Goal: Contribute content

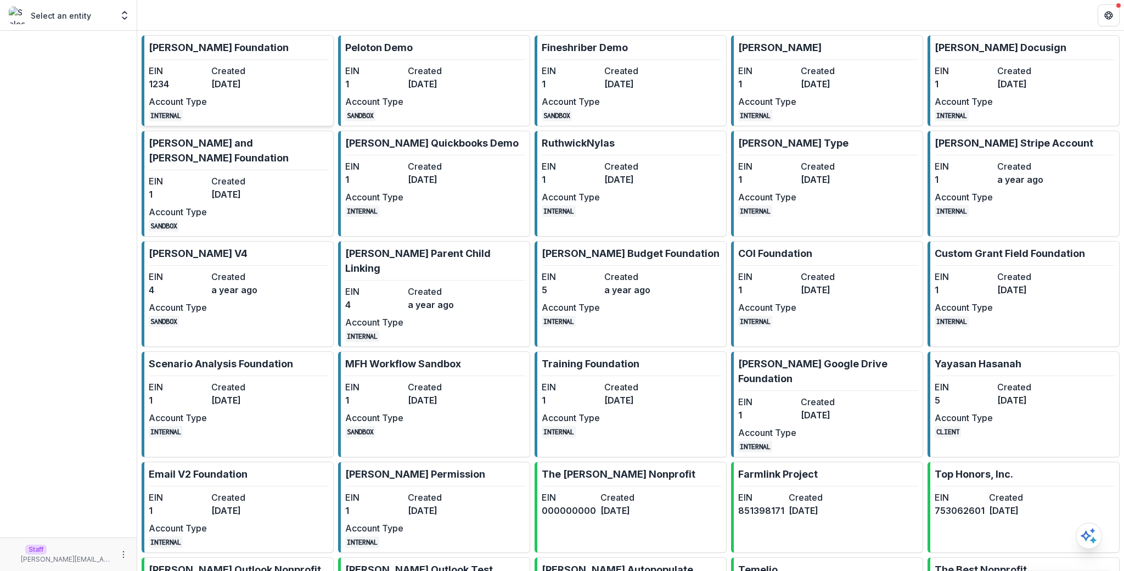
click at [272, 75] on link "[PERSON_NAME] Foundation EIN 1234 Created [DATE] Account Type INTERNAL" at bounding box center [238, 80] width 192 height 91
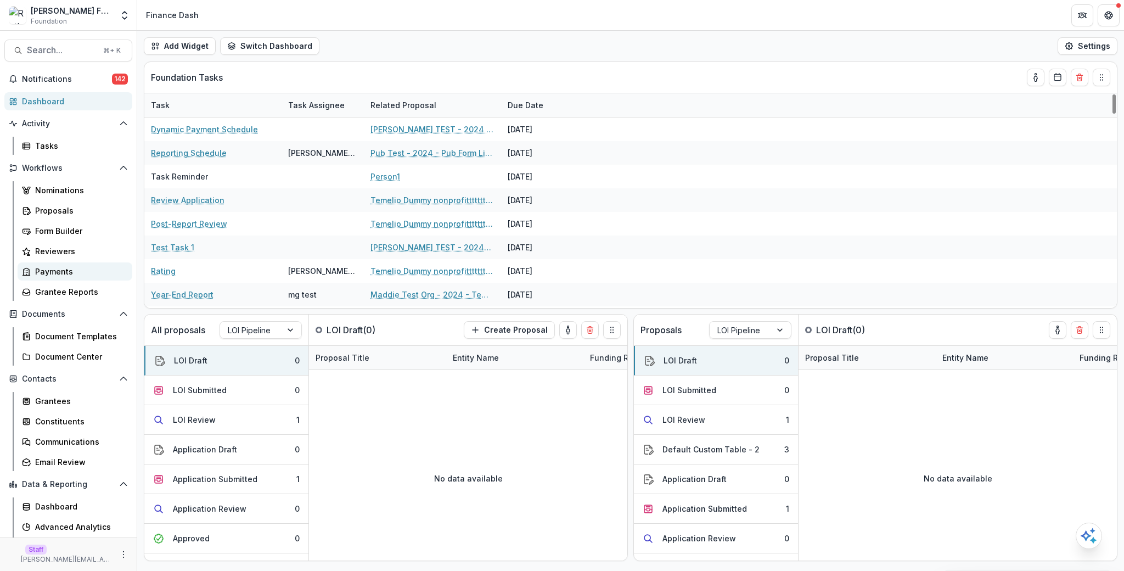
click at [93, 279] on link "Payments" at bounding box center [75, 271] width 115 height 18
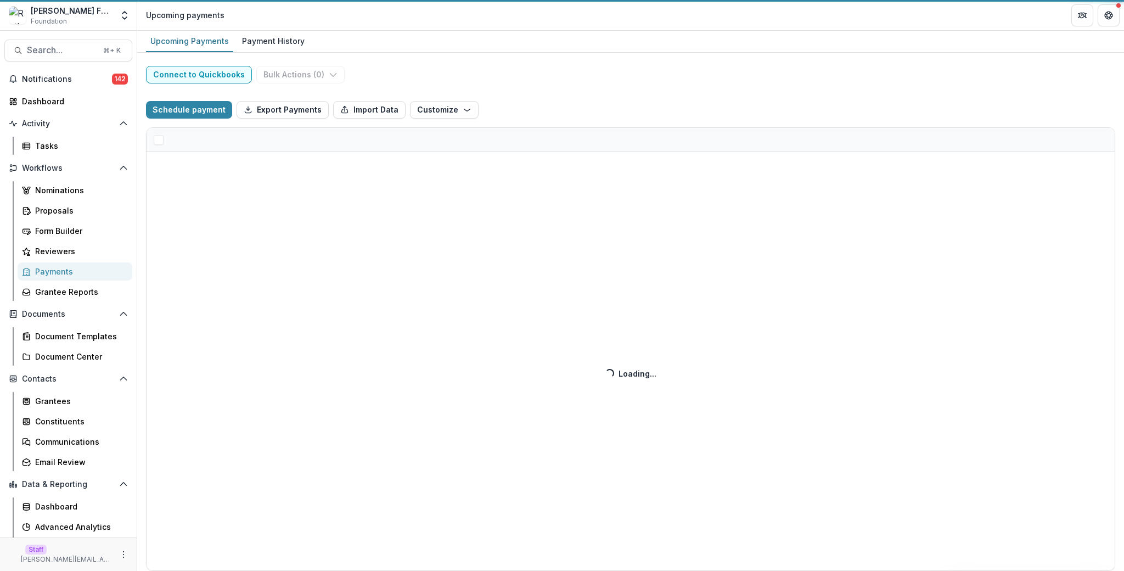
select select "******"
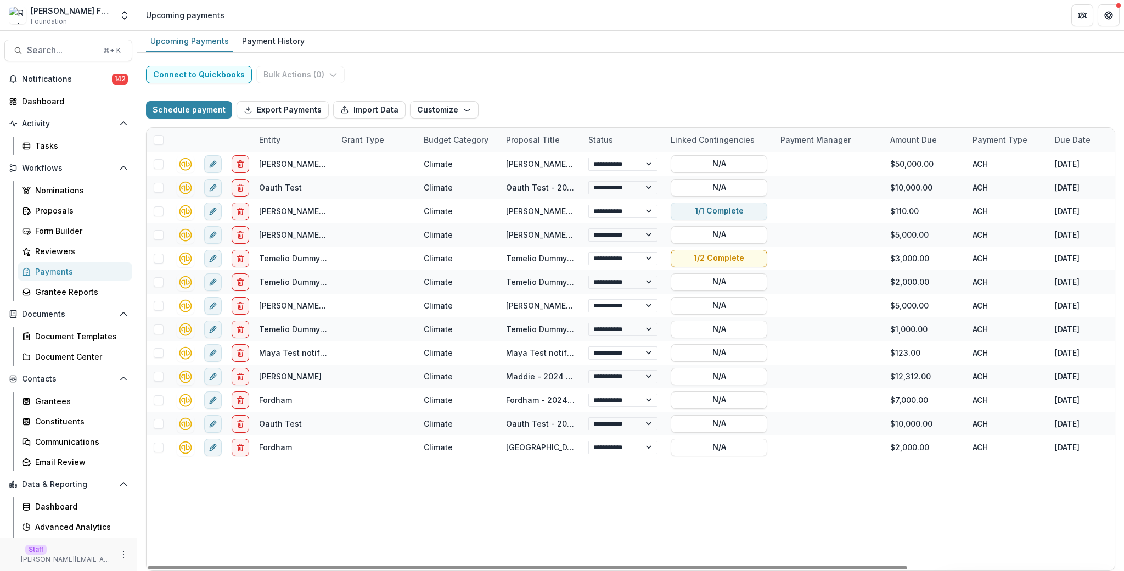
click at [203, 120] on div "Schedule payment Export Payments Import Data Customize New Custom Field Manage …" at bounding box center [630, 109] width 969 height 35
click at [204, 115] on button "Schedule payment" at bounding box center [189, 110] width 86 height 18
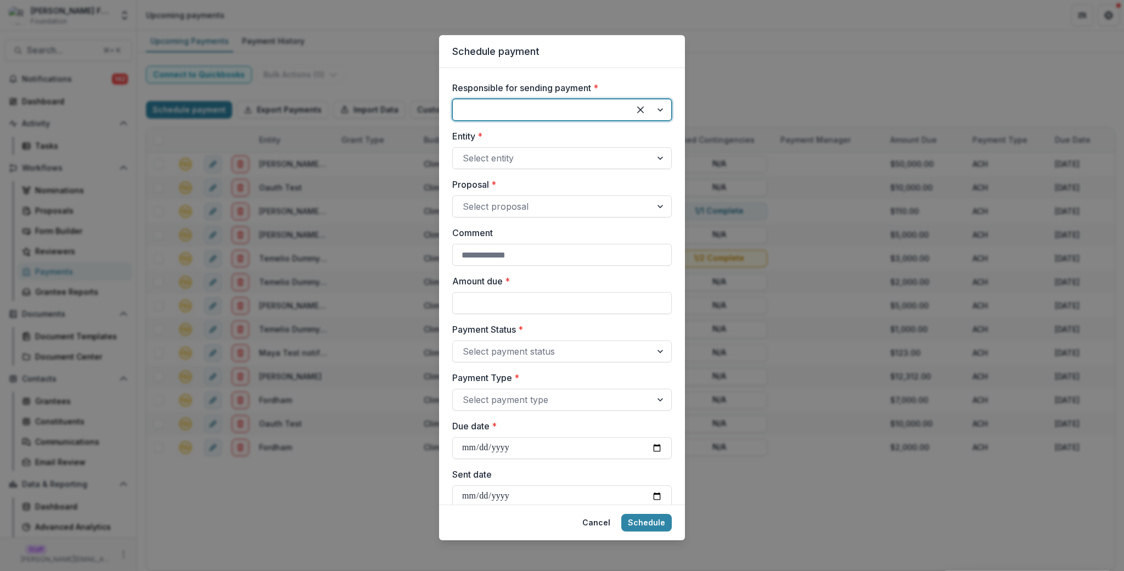
scroll to position [76, 0]
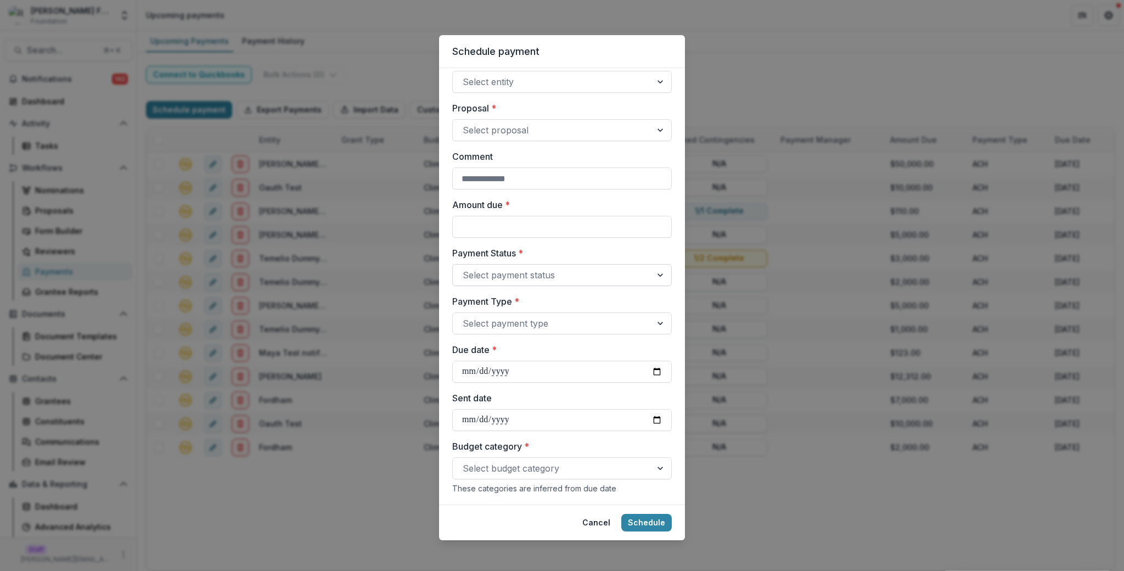
drag, startPoint x: 540, startPoint y: 294, endPoint x: 541, endPoint y: 280, distance: 13.2
click at [541, 289] on div "Responsible for sending payment * Entity * Select entity Proposal * Select prop…" at bounding box center [561, 384] width 219 height 759
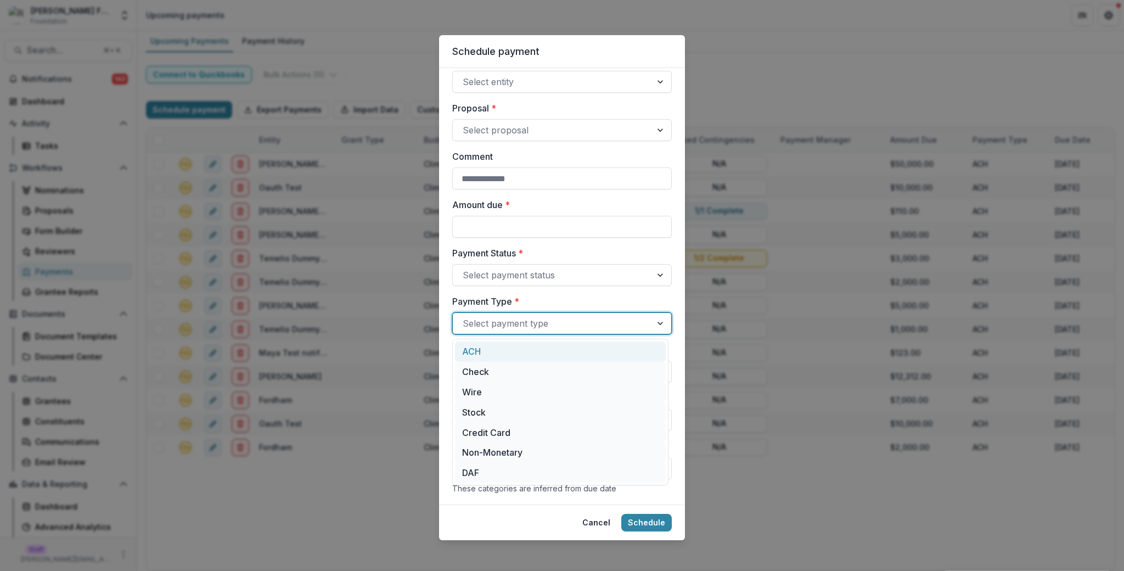
click at [548, 322] on div at bounding box center [551, 322] width 179 height 15
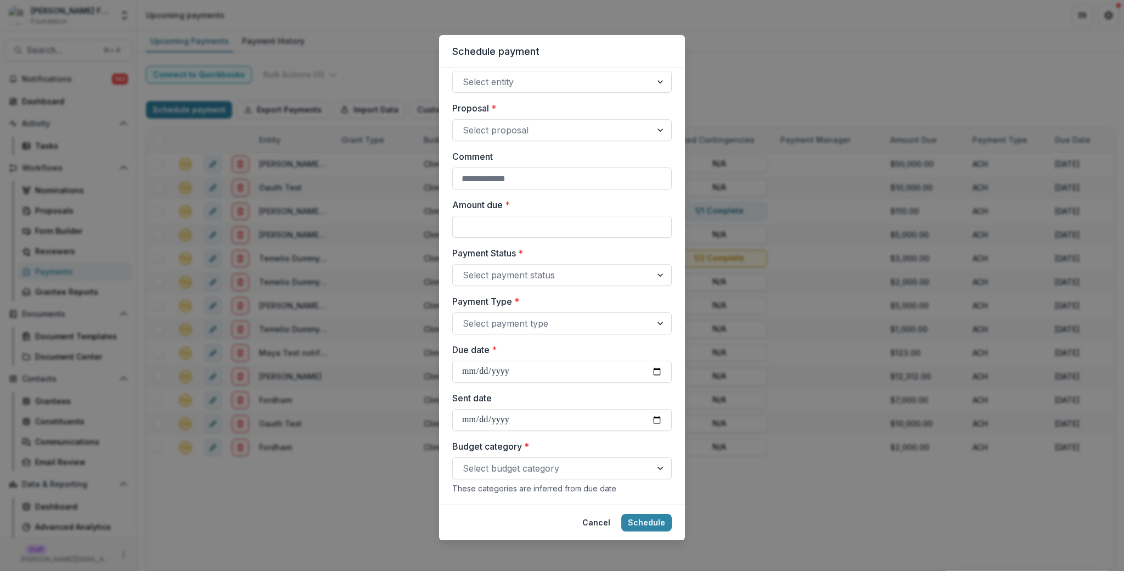
click at [577, 298] on label "Payment Type *" at bounding box center [558, 301] width 213 height 13
click at [465, 317] on input "Payment Type *" at bounding box center [463, 323] width 3 height 13
click at [584, 300] on label "Payment Type *" at bounding box center [558, 301] width 213 height 13
click at [465, 317] on input "Payment Type *" at bounding box center [463, 323] width 3 height 13
click at [584, 300] on label "Payment Type *" at bounding box center [558, 301] width 213 height 13
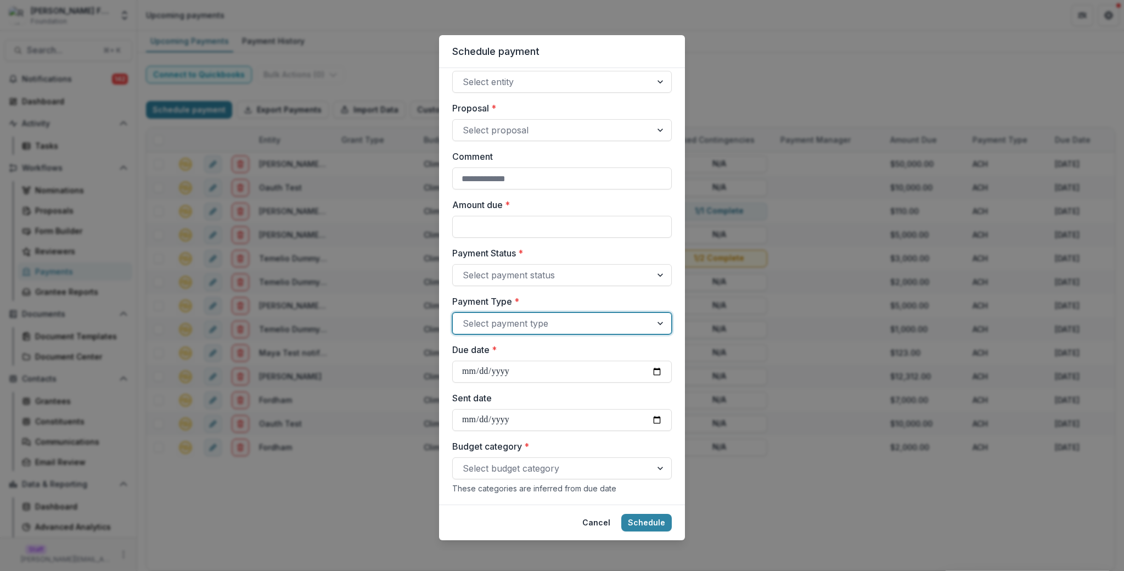
click at [465, 317] on input "Payment Type *" at bounding box center [463, 323] width 3 height 13
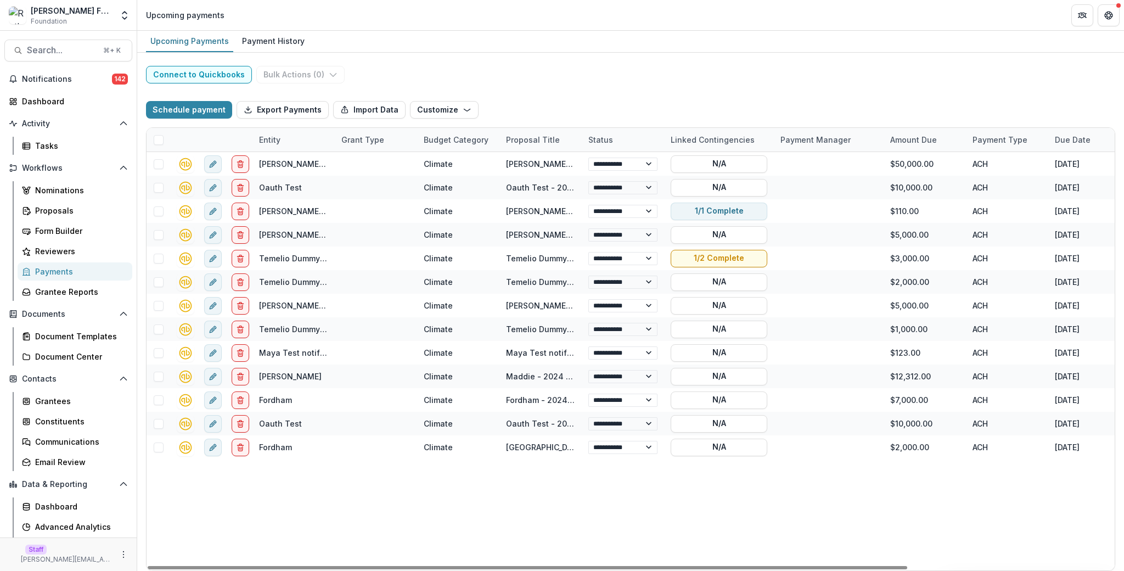
select select "******"
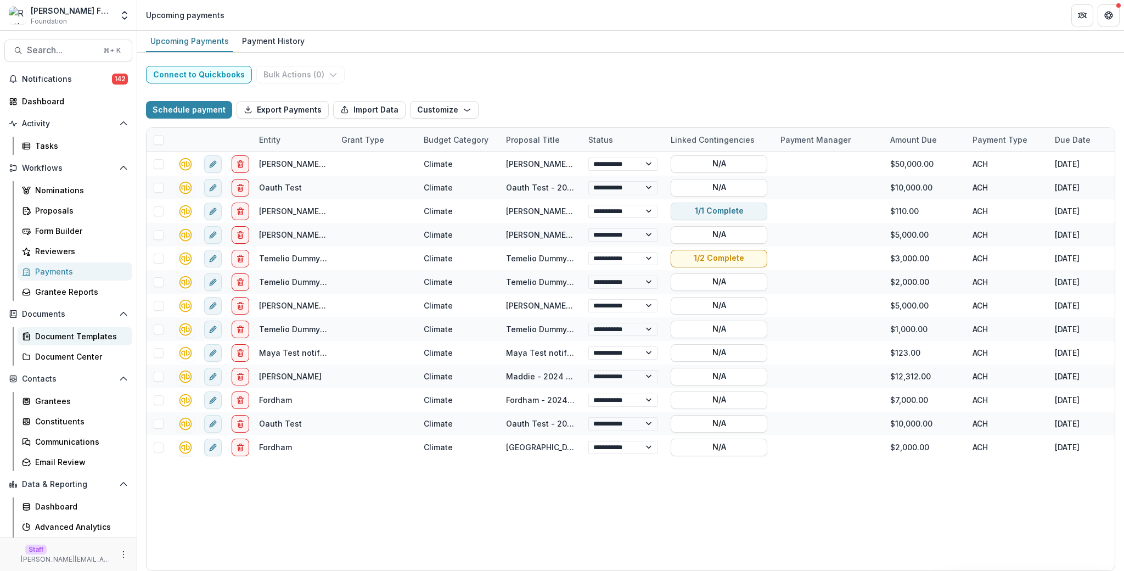
click at [66, 333] on div "Document Templates" at bounding box center [79, 336] width 88 height 12
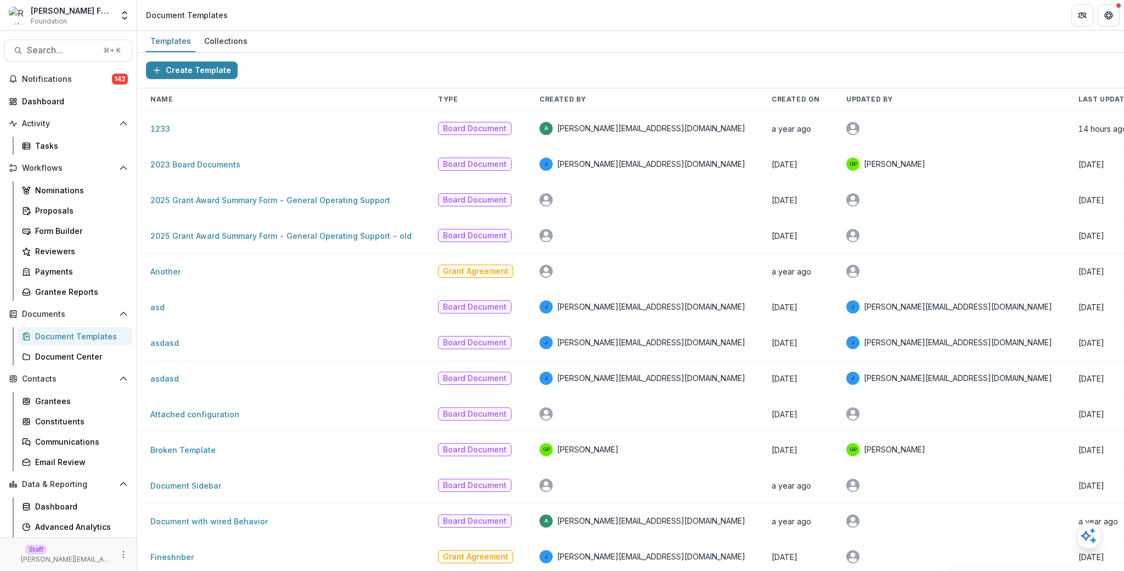
click at [166, 134] on td "1233" at bounding box center [280, 129] width 287 height 36
click at [164, 132] on link "1233" at bounding box center [160, 128] width 20 height 9
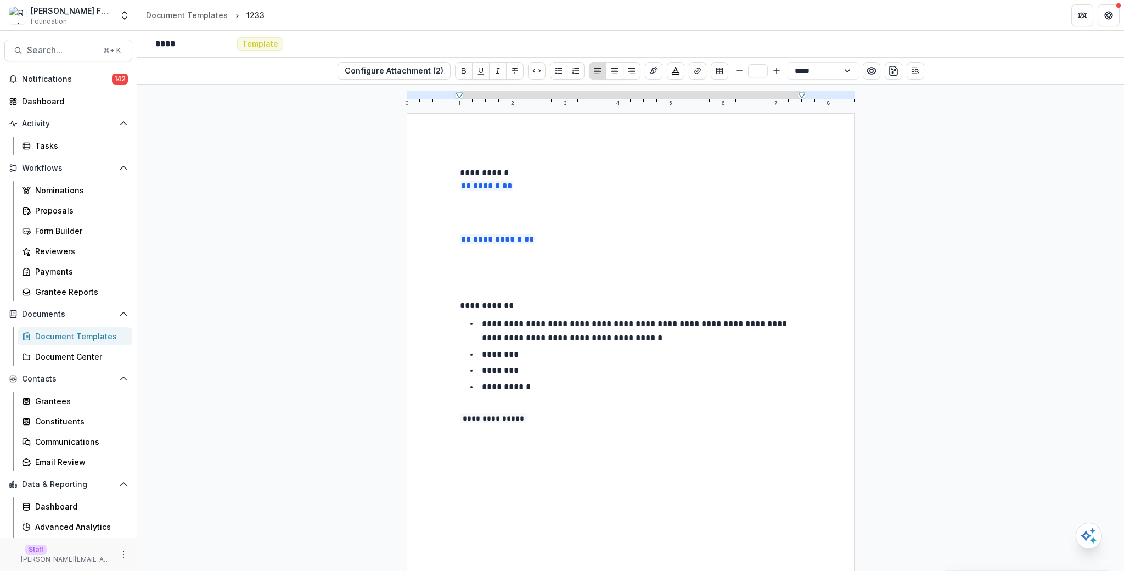
click at [586, 276] on p at bounding box center [630, 279] width 341 height 13
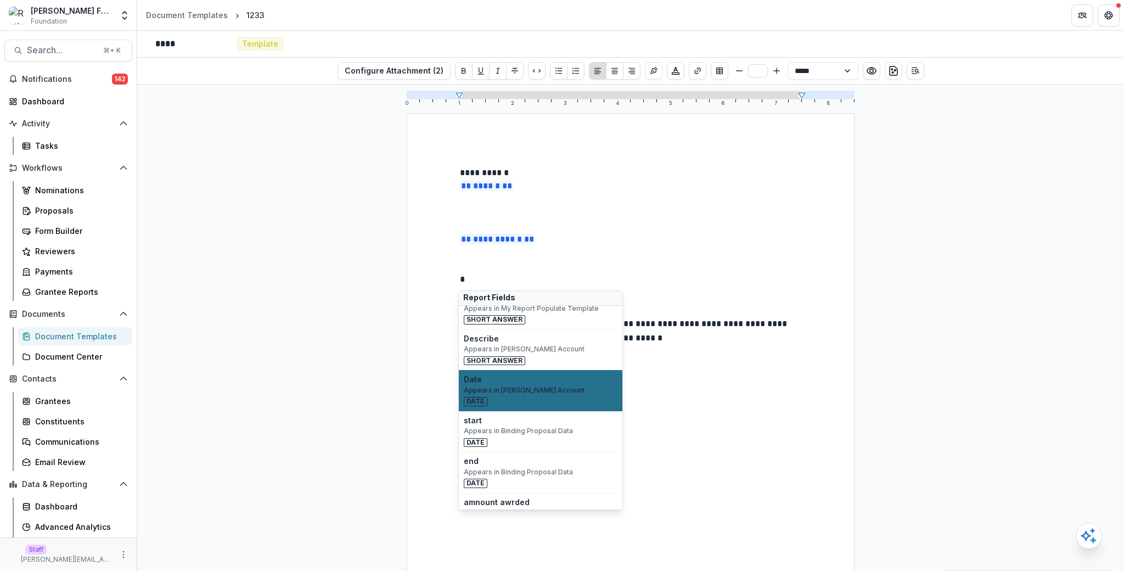
scroll to position [9114, 0]
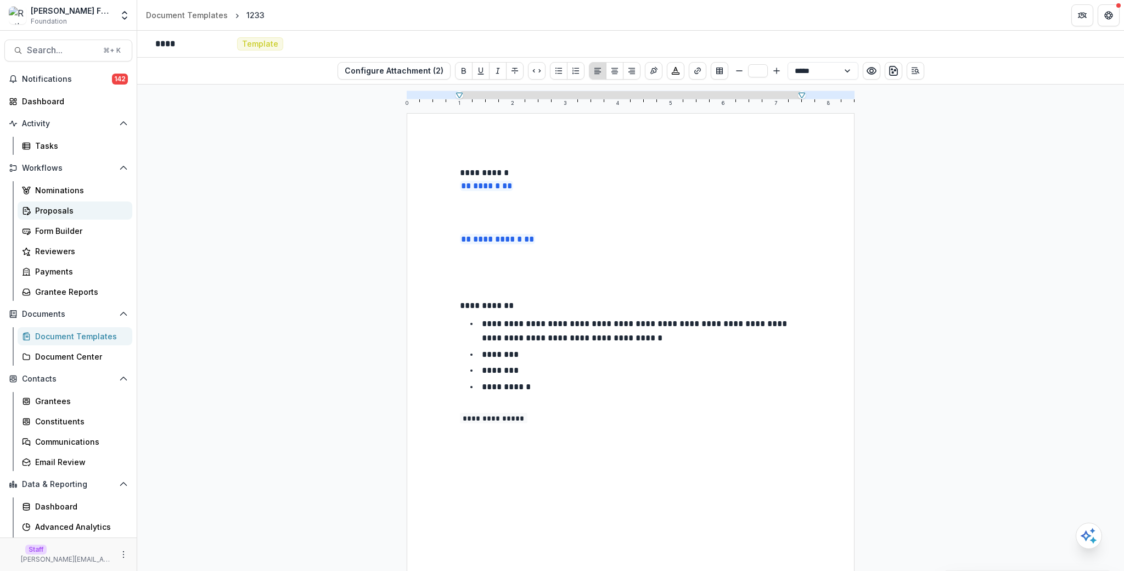
click at [63, 215] on div "Proposals" at bounding box center [79, 211] width 88 height 12
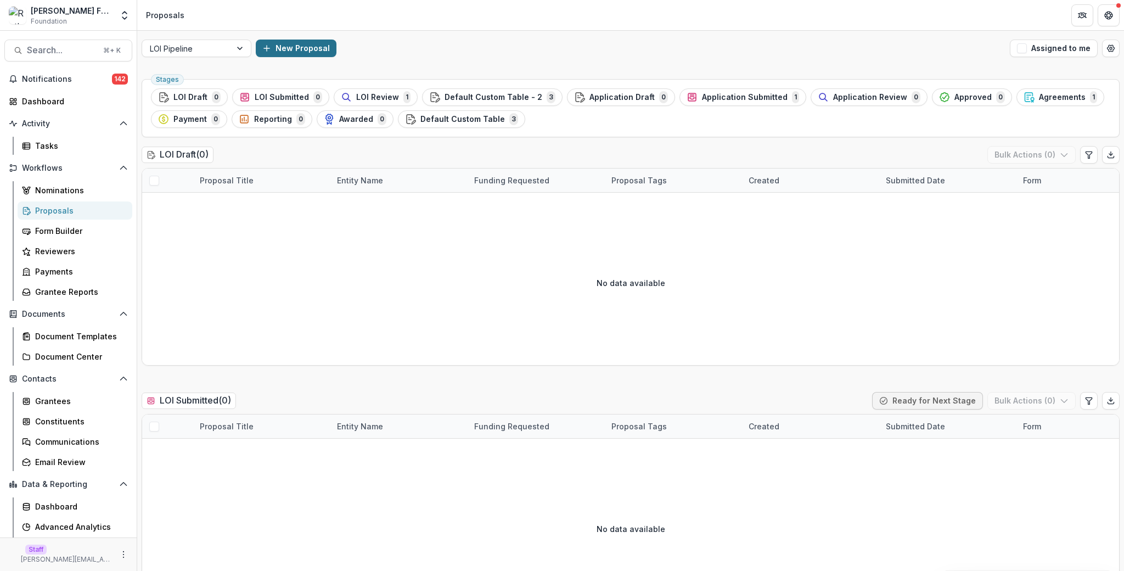
click at [301, 53] on button "New Proposal" at bounding box center [296, 48] width 81 height 18
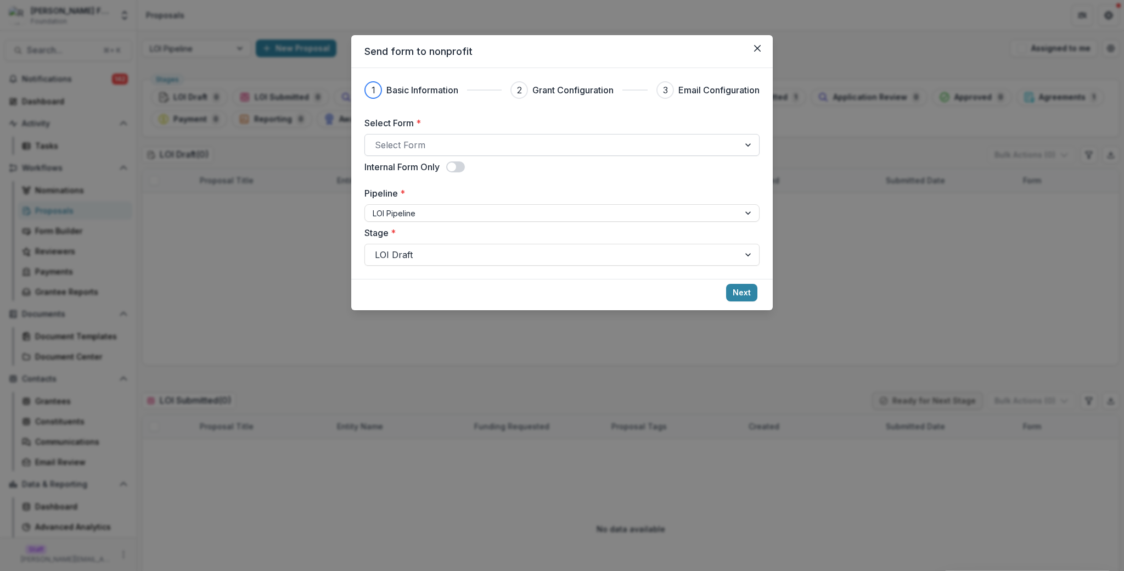
click at [410, 150] on div at bounding box center [552, 144] width 354 height 15
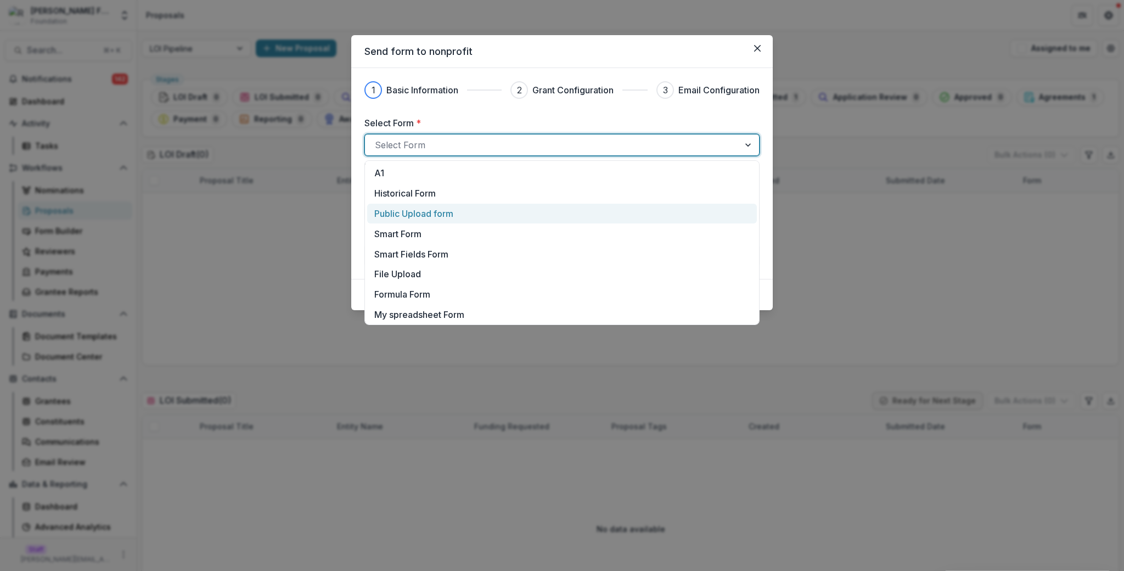
click at [442, 204] on div "Public Upload form" at bounding box center [562, 214] width 390 height 20
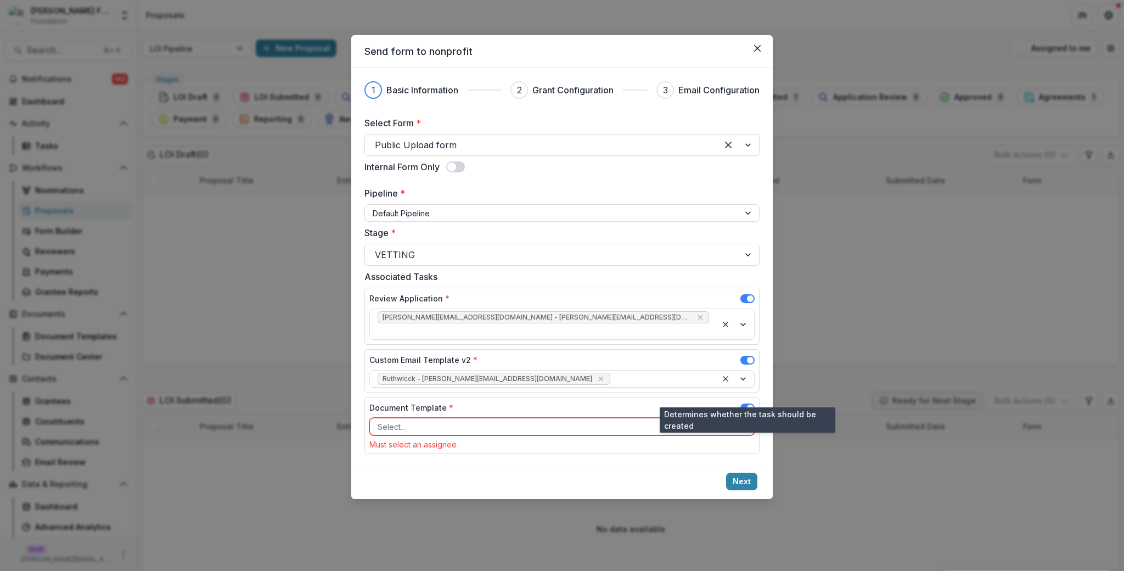
click at [747, 403] on span at bounding box center [747, 407] width 14 height 9
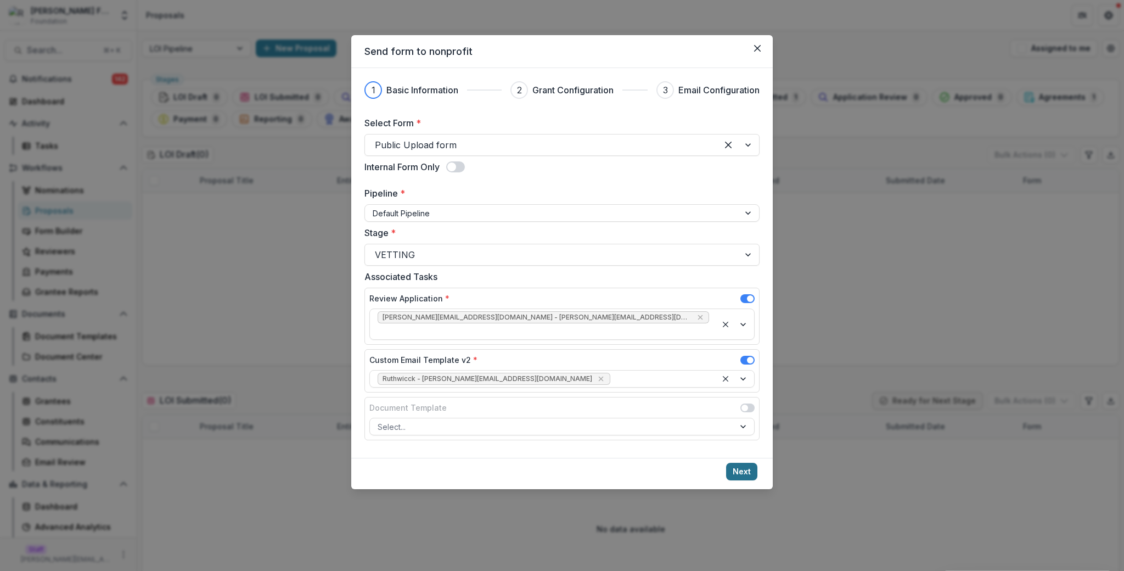
click at [752, 462] on button "Next" at bounding box center [741, 471] width 31 height 18
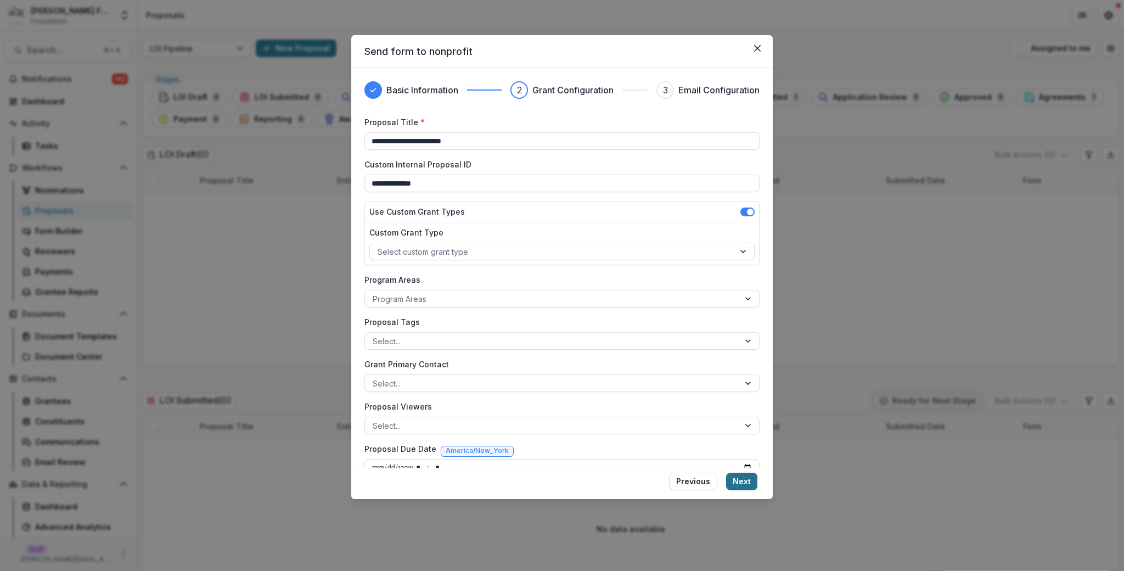
click at [748, 481] on button "Next" at bounding box center [741, 481] width 31 height 18
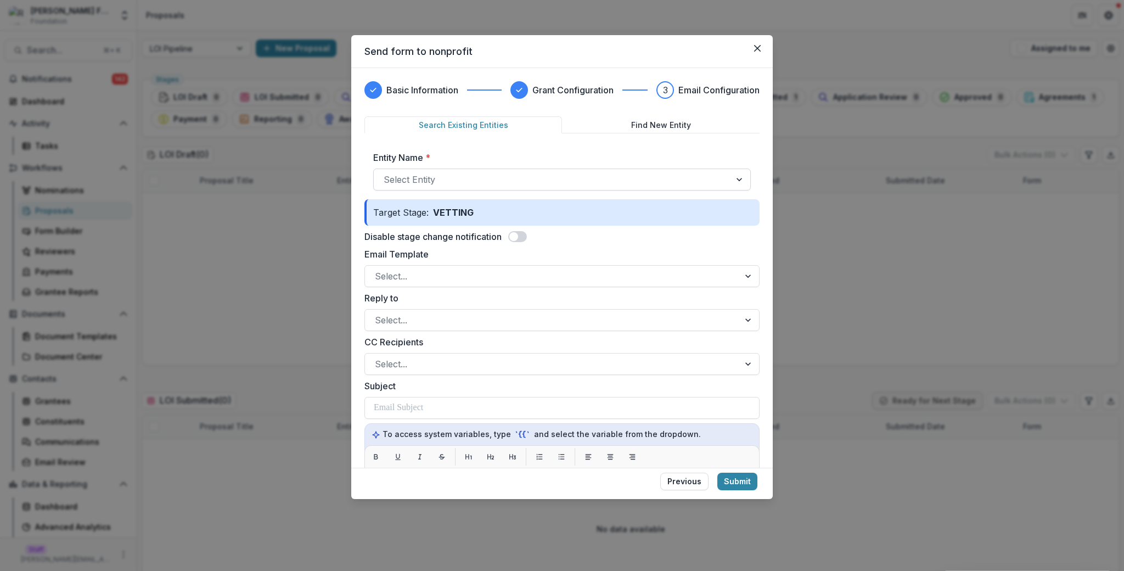
click at [584, 173] on div at bounding box center [551, 179] width 337 height 15
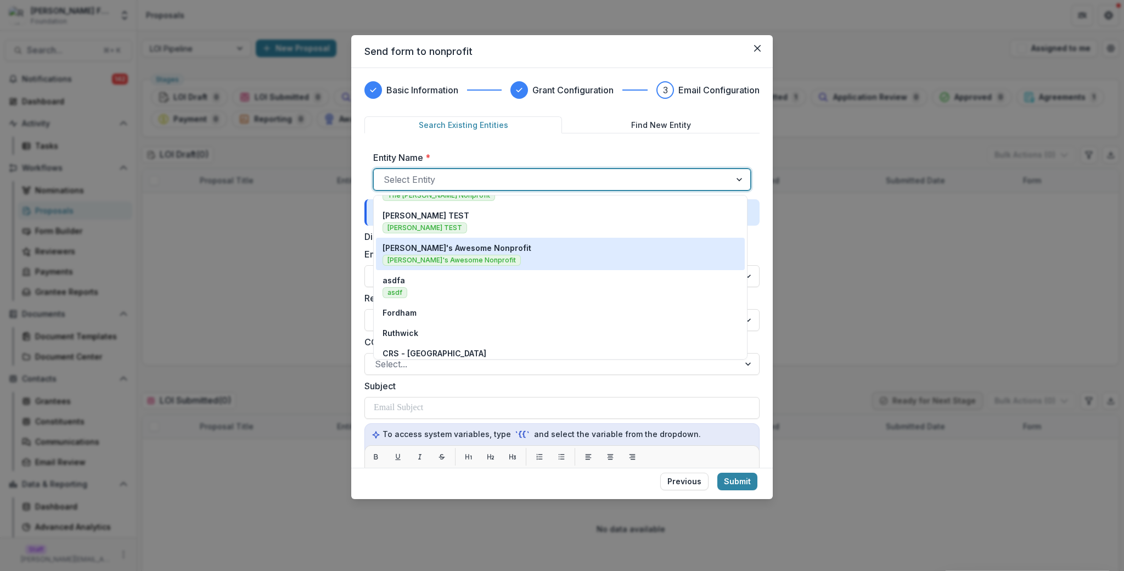
scroll to position [103, 0]
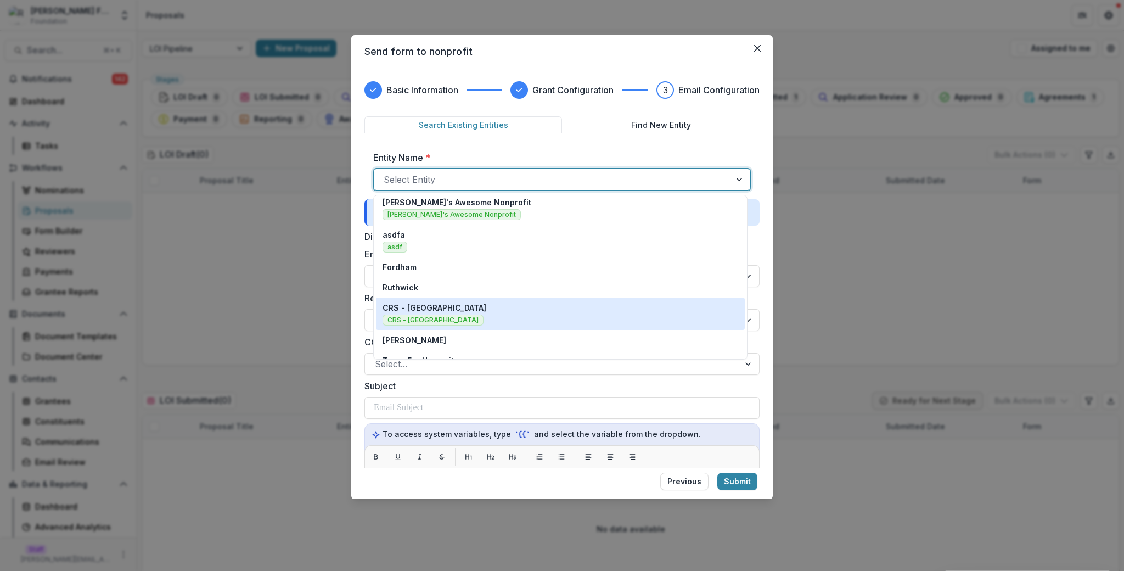
click at [602, 315] on div "CRS - [GEOGRAPHIC_DATA] CRS - [GEOGRAPHIC_DATA]" at bounding box center [559, 314] width 355 height 24
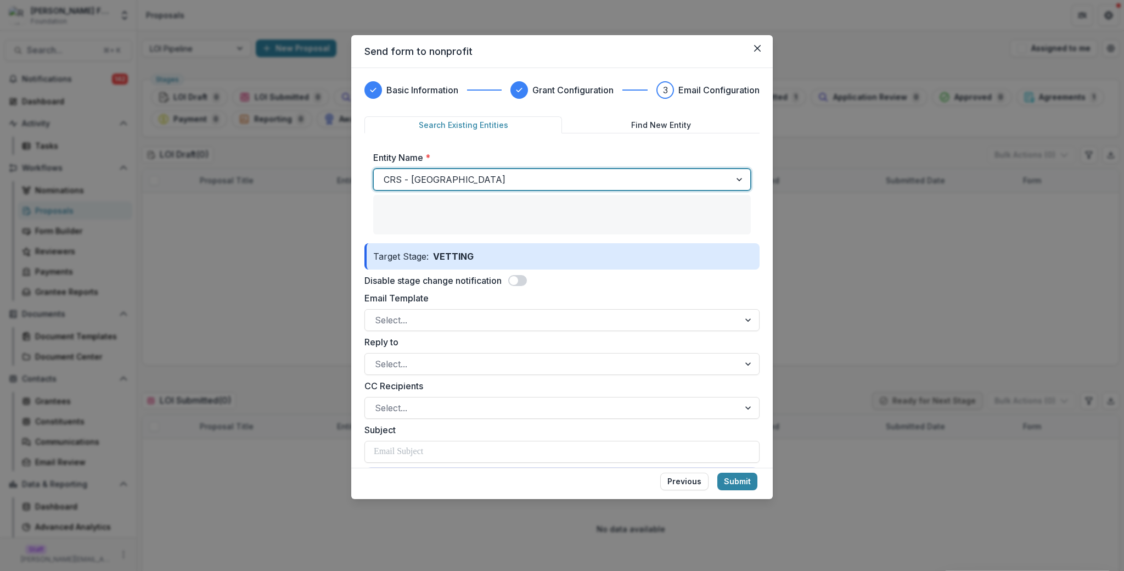
click at [518, 279] on span at bounding box center [513, 280] width 9 height 9
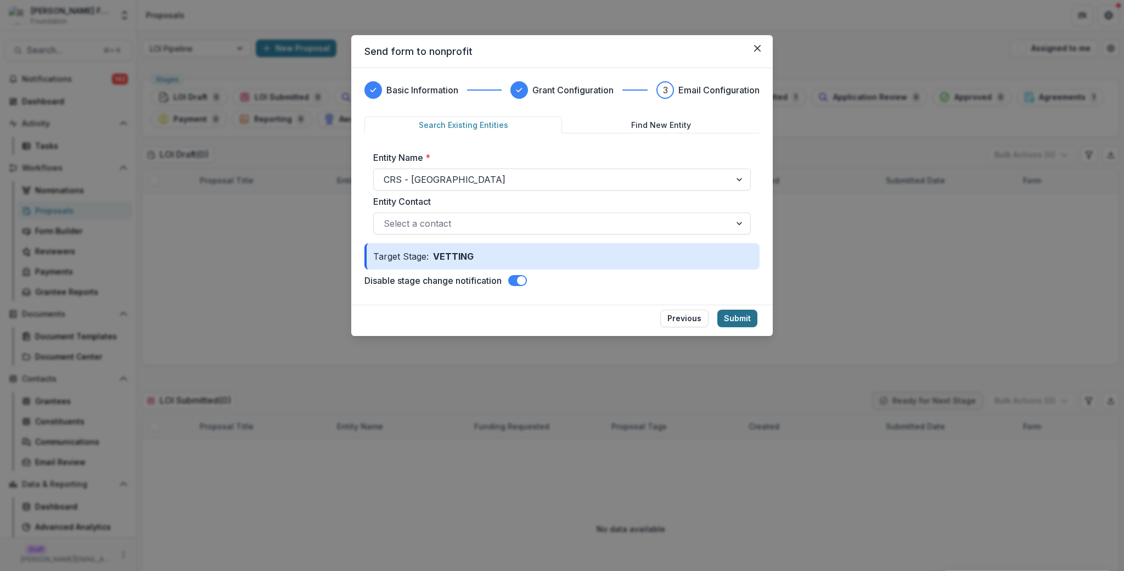
click at [737, 319] on button "Submit" at bounding box center [737, 318] width 40 height 18
